Goal: Information Seeking & Learning: Check status

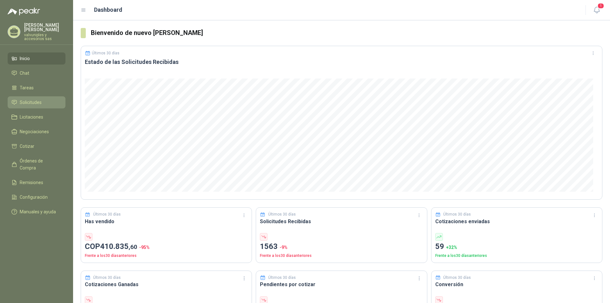
click at [33, 99] on span "Solicitudes" at bounding box center [31, 102] width 22 height 7
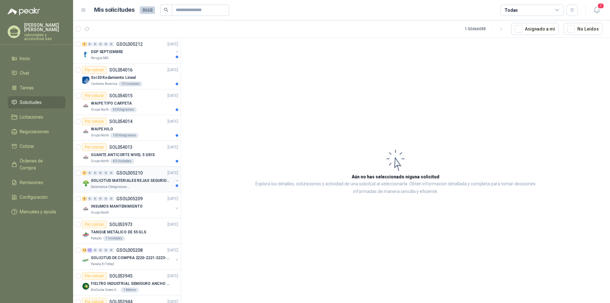
click at [125, 180] on p "SOLICITUD MATERIALES REJAS SEGURIDAD - OFICINA" at bounding box center [130, 181] width 79 height 6
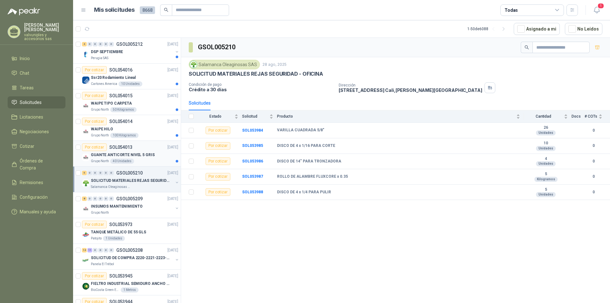
click at [112, 153] on p "GUANTE ANTICORTE NIVEL 5 GRIS" at bounding box center [123, 155] width 64 height 6
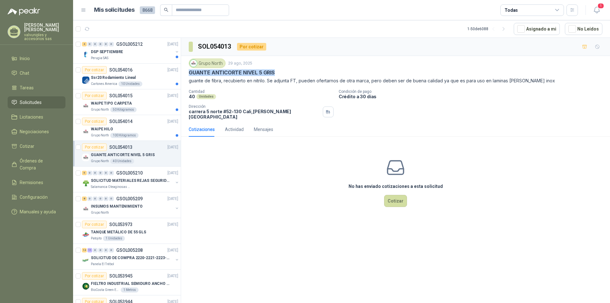
drag, startPoint x: 188, startPoint y: 72, endPoint x: 316, endPoint y: 70, distance: 128.1
click at [316, 70] on div "Grupo North [DATE] GUANTE ANTICORTE NIVEL 5 GRIS guante de fibra, recubierto en…" at bounding box center [395, 89] width 429 height 66
copy p "GUANTE ANTICORTE NIVEL 5 GRIS"
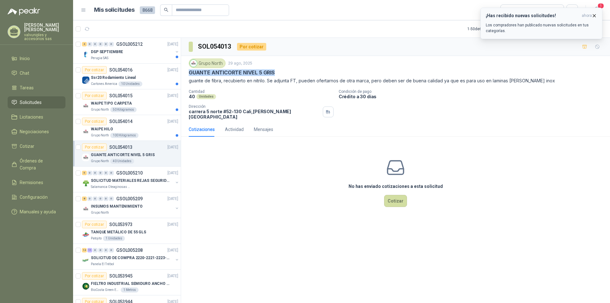
click at [593, 15] on icon "button" at bounding box center [594, 15] width 5 height 5
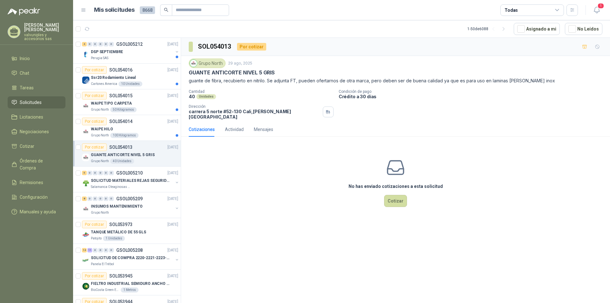
click at [198, 62] on div "Grupo North" at bounding box center [207, 63] width 37 height 10
drag, startPoint x: 223, startPoint y: 62, endPoint x: 206, endPoint y: 62, distance: 17.5
click at [206, 62] on div "Grupo North" at bounding box center [207, 63] width 37 height 10
drag, startPoint x: 208, startPoint y: 142, endPoint x: 210, endPoint y: 85, distance: 56.6
click at [211, 125] on div "Cotizaciones Actividad Mensajes No has enviado cotizaciones a esta solicitud Co…" at bounding box center [395, 172] width 429 height 101
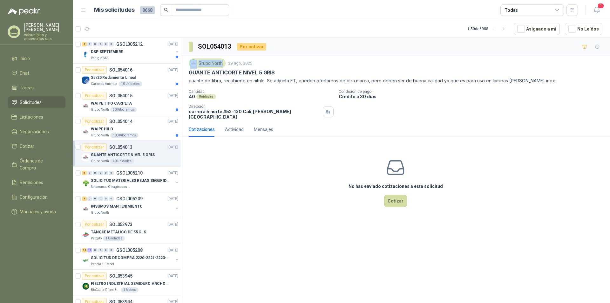
drag, startPoint x: 220, startPoint y: 63, endPoint x: 198, endPoint y: 63, distance: 22.6
click at [198, 63] on div "Grupo North" at bounding box center [207, 63] width 37 height 10
copy div "Grupo North"
click at [104, 129] on p "WAIPE HILO" at bounding box center [102, 129] width 22 height 6
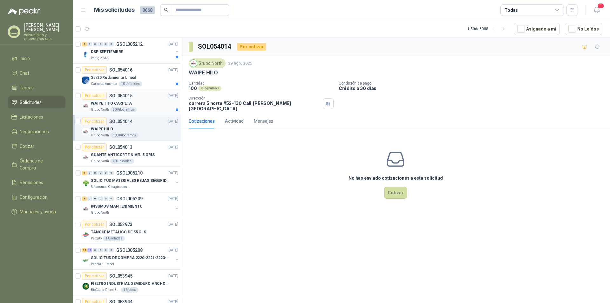
click at [107, 102] on p "WAIPE TIPO CARPETA" at bounding box center [111, 103] width 41 height 6
click at [116, 77] on p "Ssr20 Rodamiento Lineal" at bounding box center [113, 78] width 45 height 6
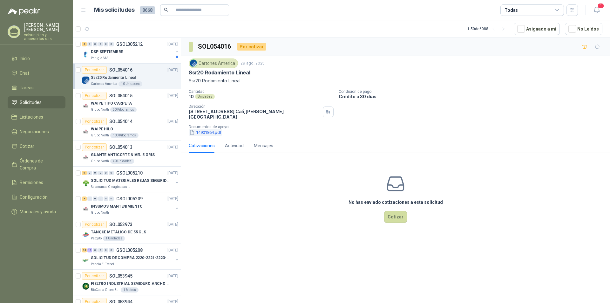
click at [202, 129] on button "14901864.pdf" at bounding box center [205, 132] width 33 height 7
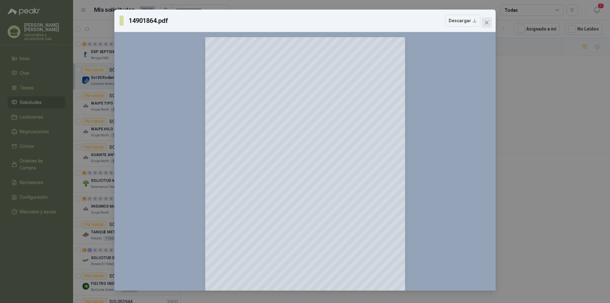
click at [486, 24] on icon "close" at bounding box center [487, 23] width 4 height 4
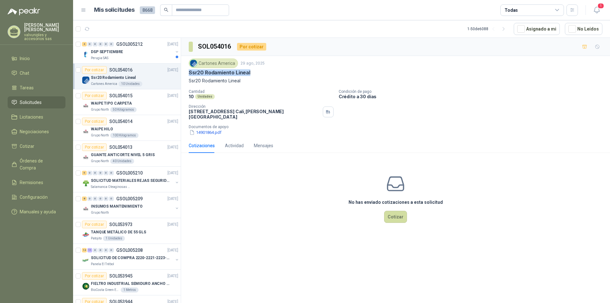
drag, startPoint x: 188, startPoint y: 72, endPoint x: 254, endPoint y: 72, distance: 65.1
click at [254, 72] on div "Cartones America [DATE] Ssr20 Rodamiento Lineal Ssr20 Rodamiento Lineal Cantida…" at bounding box center [395, 97] width 429 height 82
copy p "Ssr20 Rodamiento Lineal"
click at [105, 51] on p "DSP SEPTIEMBRE" at bounding box center [107, 52] width 32 height 6
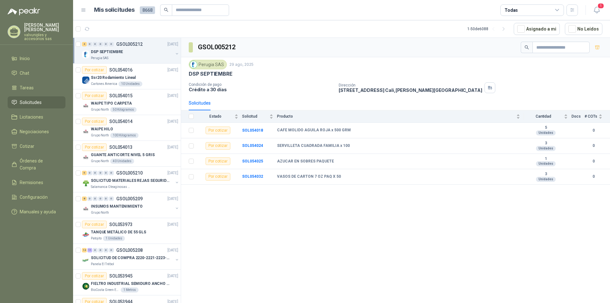
click at [253, 203] on div "GSOL005212 [GEOGRAPHIC_DATA] SAS [DATE] DSP SEPTIEMBRE Condición de pago Crédit…" at bounding box center [395, 171] width 429 height 267
click at [596, 9] on icon "button" at bounding box center [597, 10] width 8 height 8
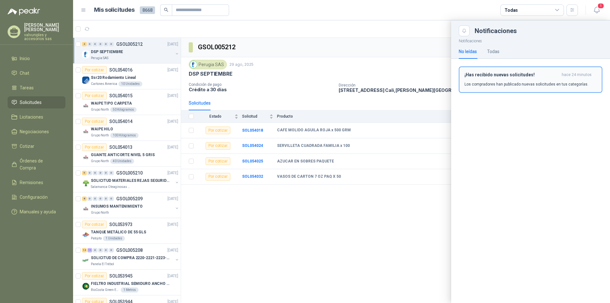
click at [524, 75] on h3 "¡Has recibido nuevas solicitudes!" at bounding box center [512, 74] width 95 height 5
